Goal: Transaction & Acquisition: Download file/media

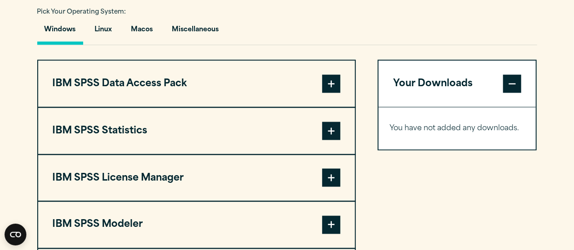
scroll to position [677, 0]
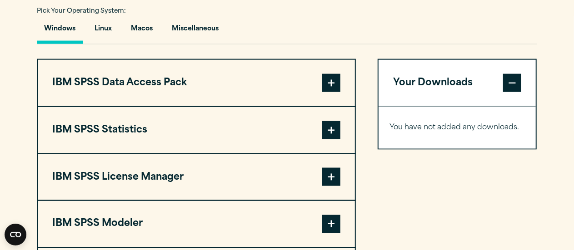
click at [309, 81] on button "IBM SPSS Data Access Pack" at bounding box center [196, 83] width 317 height 46
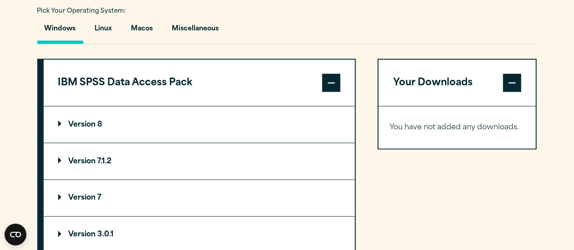
click at [309, 81] on button "IBM SPSS Data Access Pack" at bounding box center [199, 83] width 311 height 46
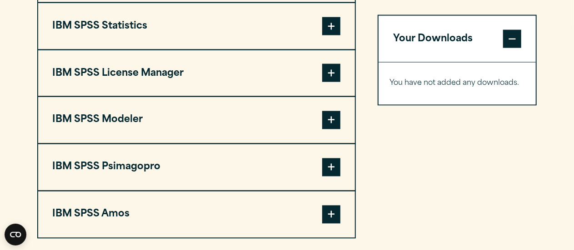
scroll to position [781, 0]
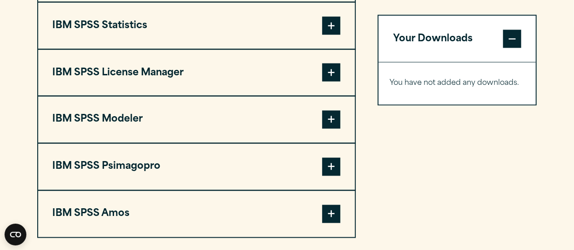
click at [243, 26] on button "IBM SPSS Statistics" at bounding box center [196, 26] width 317 height 46
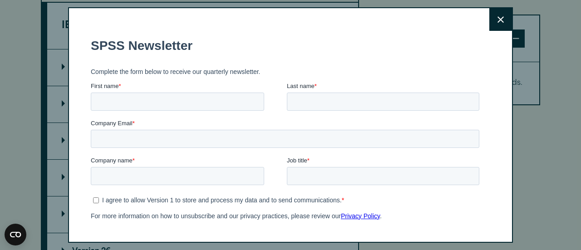
click at [490, 20] on button "Close" at bounding box center [501, 19] width 23 height 23
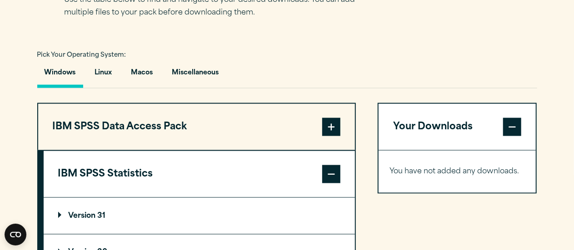
scroll to position [632, 0]
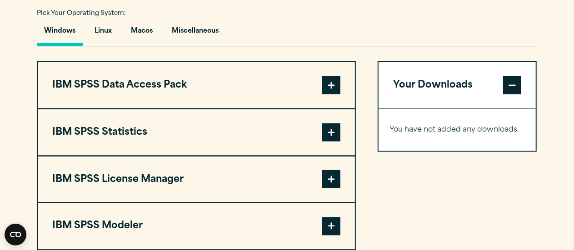
scroll to position [675, 0]
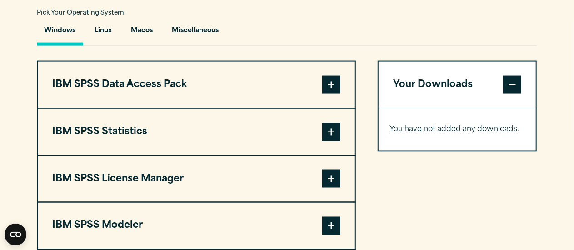
click at [184, 145] on button "IBM SPSS Statistics" at bounding box center [196, 132] width 317 height 46
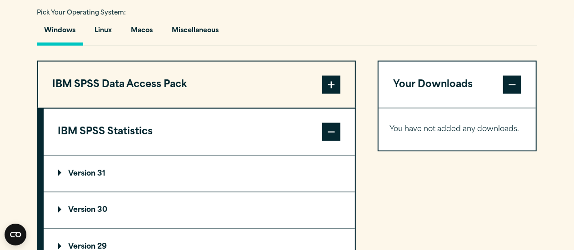
click at [100, 175] on p "Version 31" at bounding box center [82, 173] width 48 height 7
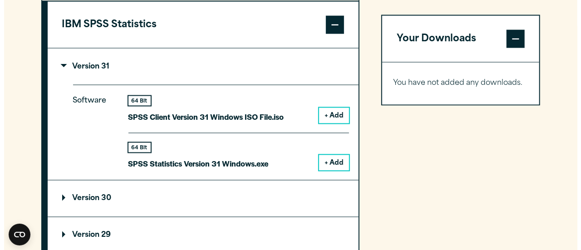
scroll to position [789, 0]
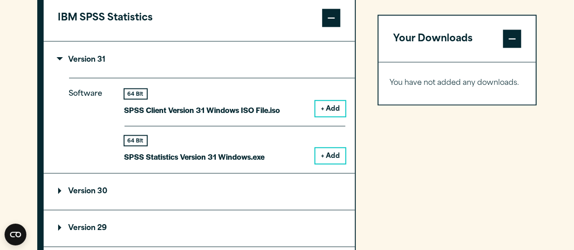
click at [333, 157] on button "+ Add" at bounding box center [330, 156] width 30 height 15
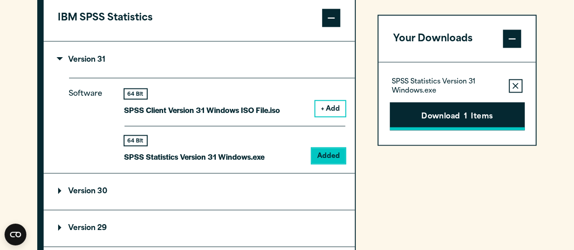
click at [457, 113] on button "Download 1 Items" at bounding box center [457, 116] width 135 height 28
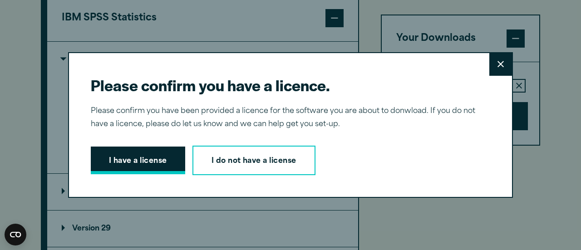
click at [133, 159] on button "I have a license" at bounding box center [138, 161] width 94 height 28
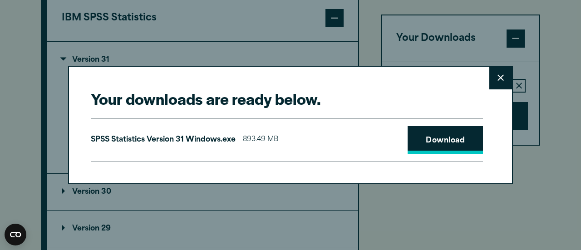
click at [410, 149] on link "Download" at bounding box center [445, 140] width 75 height 28
